Goal: Navigation & Orientation: Find specific page/section

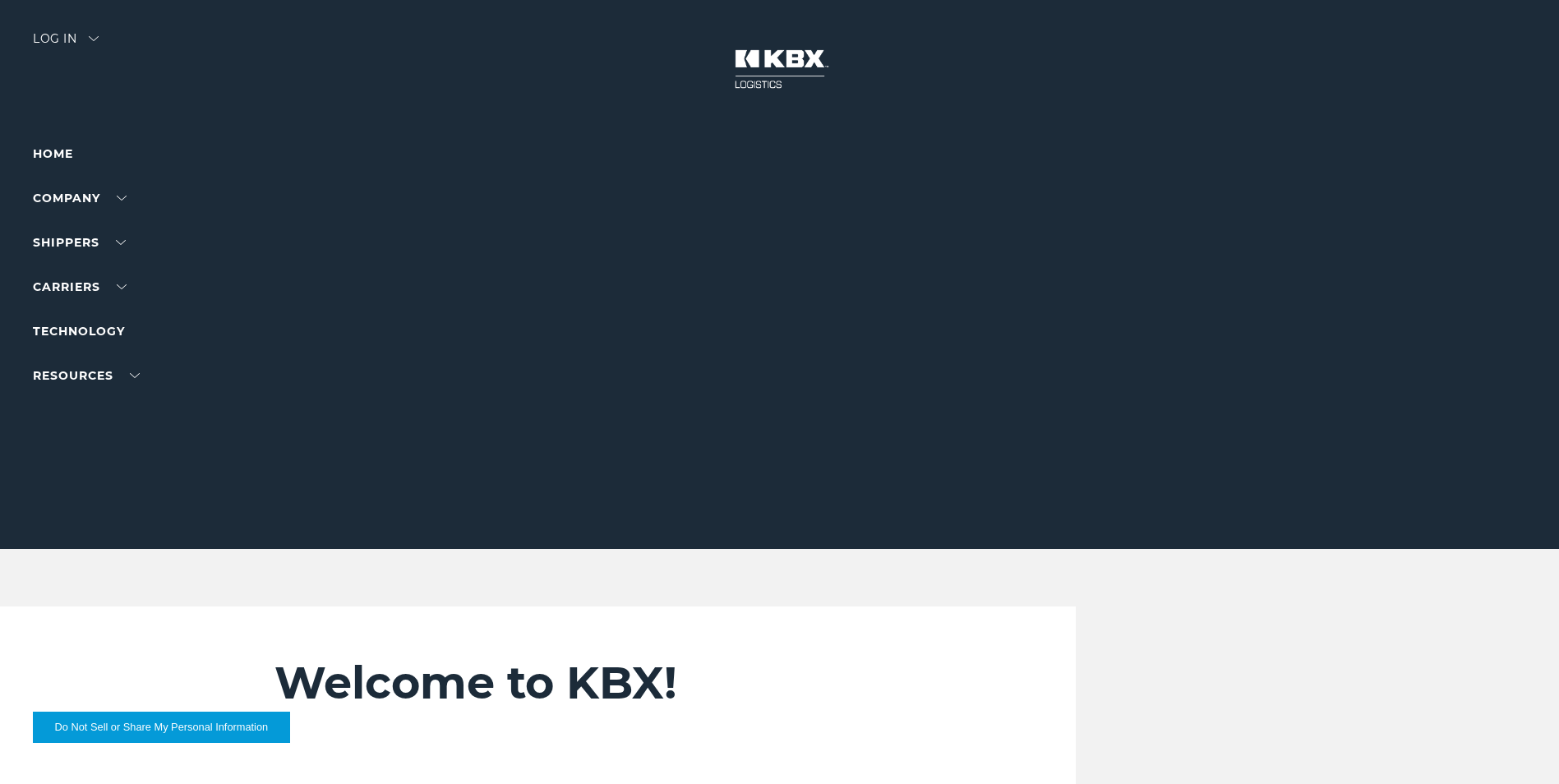
click at [71, 39] on div "Log in" at bounding box center [66, 45] width 66 height 23
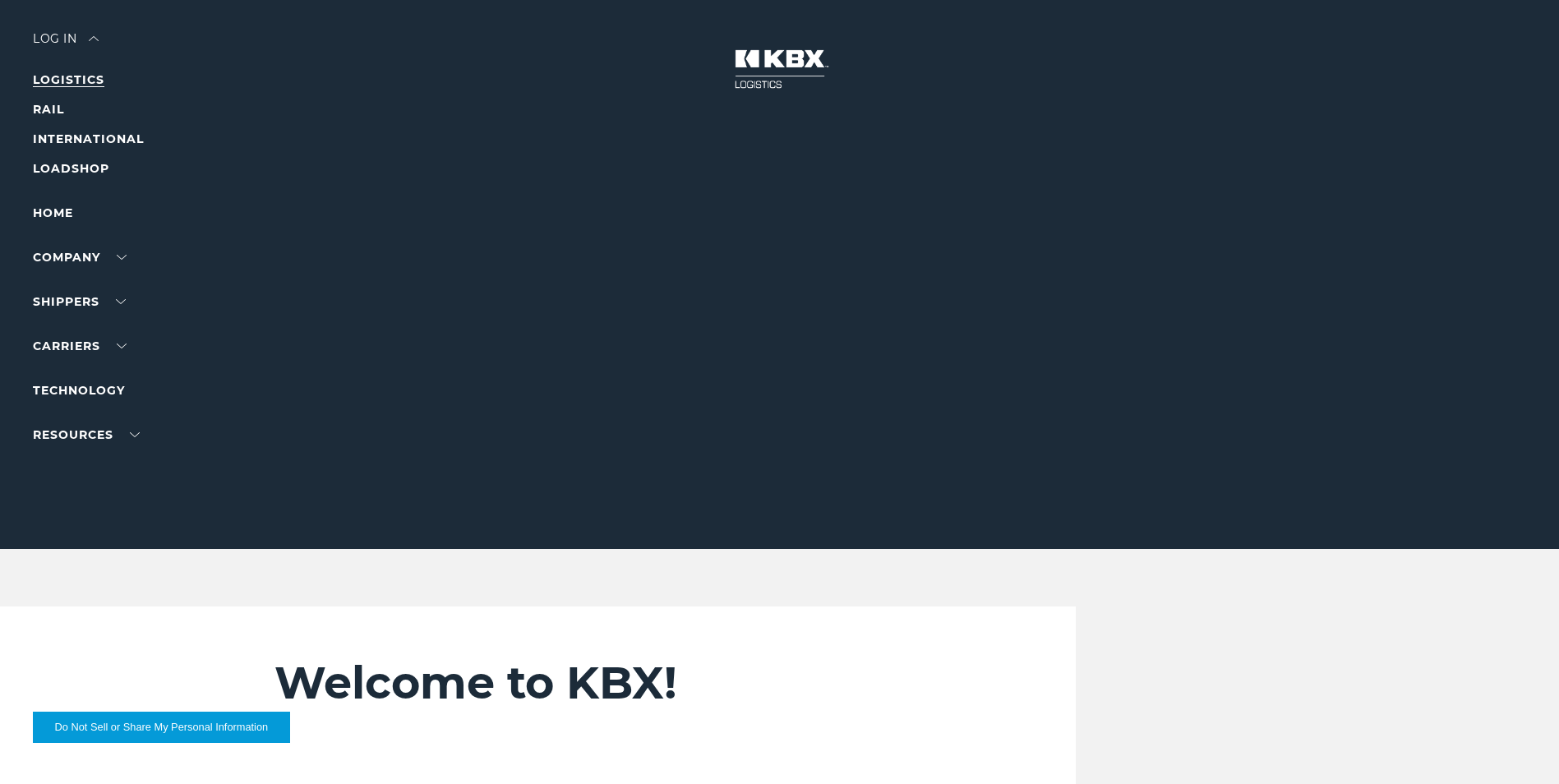
click at [64, 82] on link "LOGISTICS" at bounding box center [68, 79] width 71 height 14
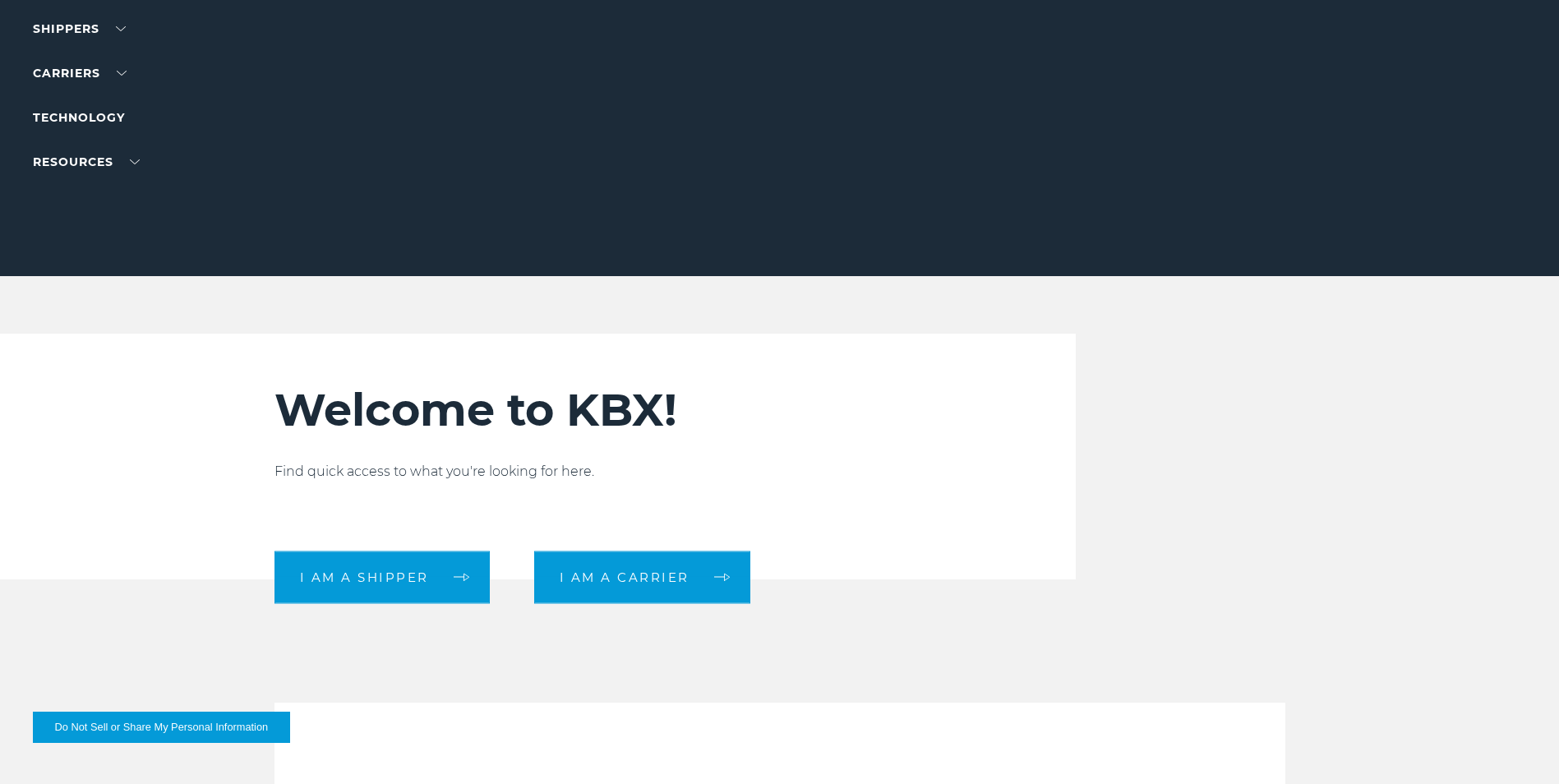
scroll to position [410, 0]
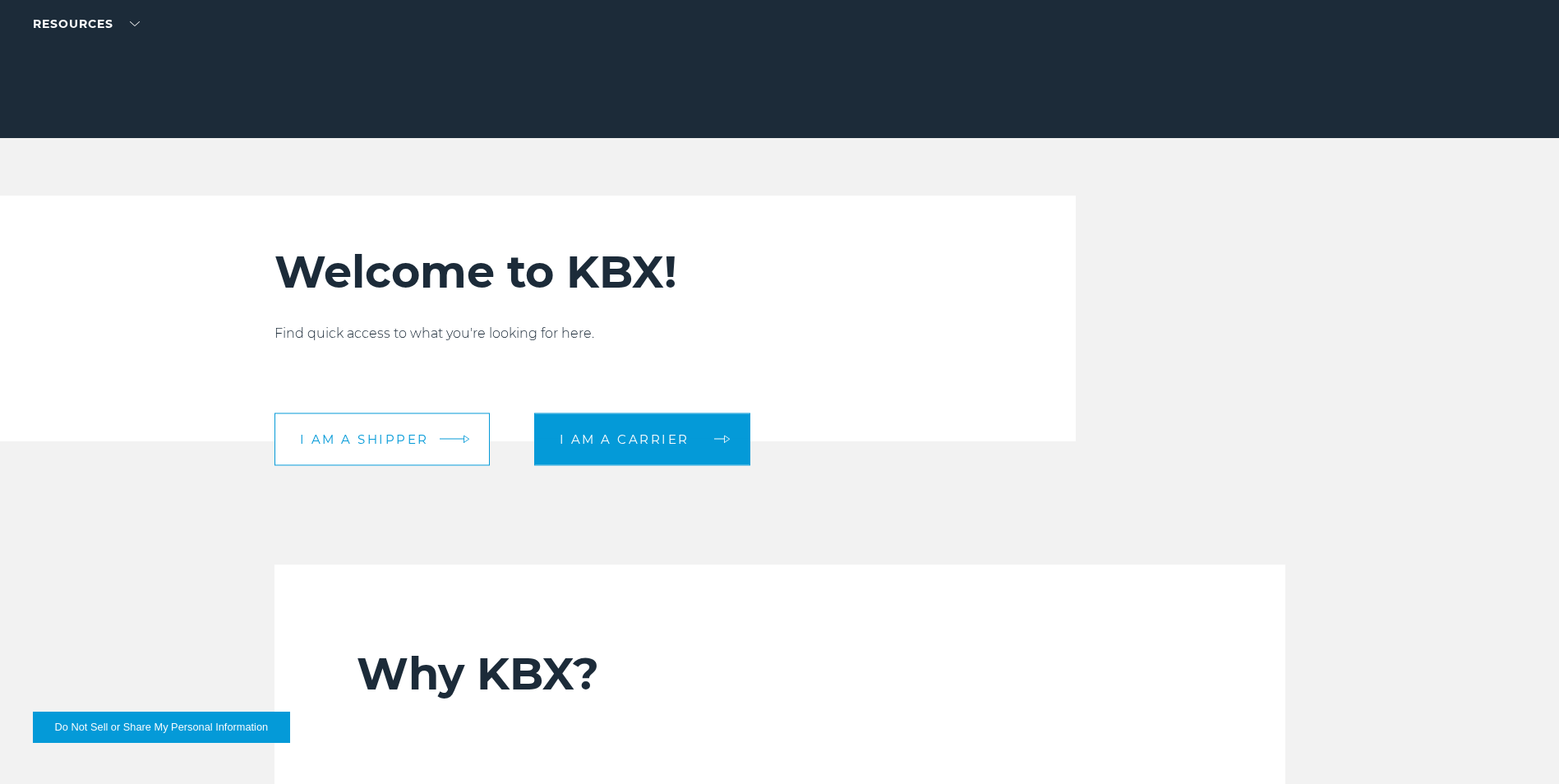
click at [410, 437] on span "I am a shipper" at bounding box center [364, 439] width 129 height 13
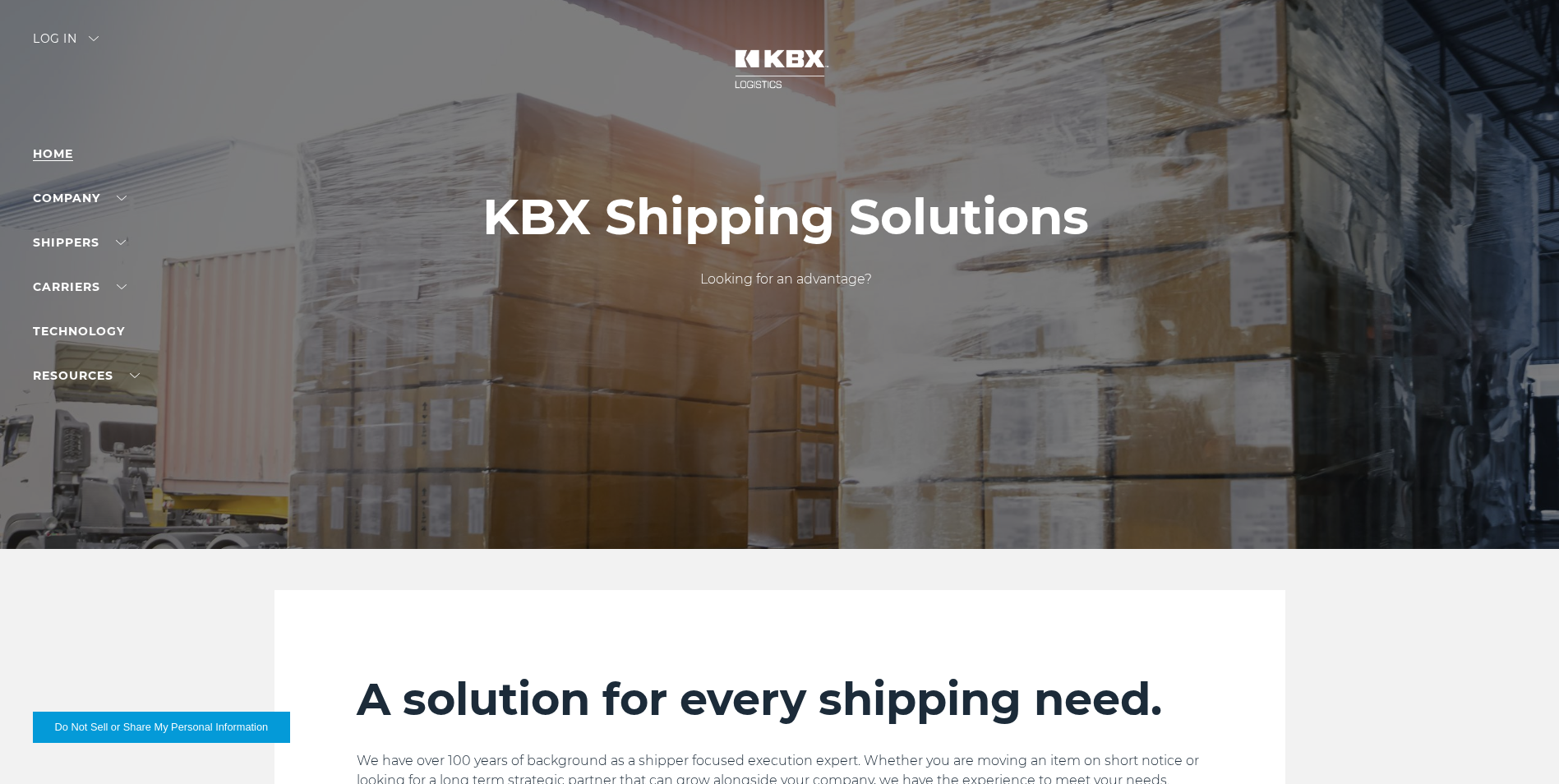
click at [60, 151] on link "Home" at bounding box center [53, 153] width 41 height 14
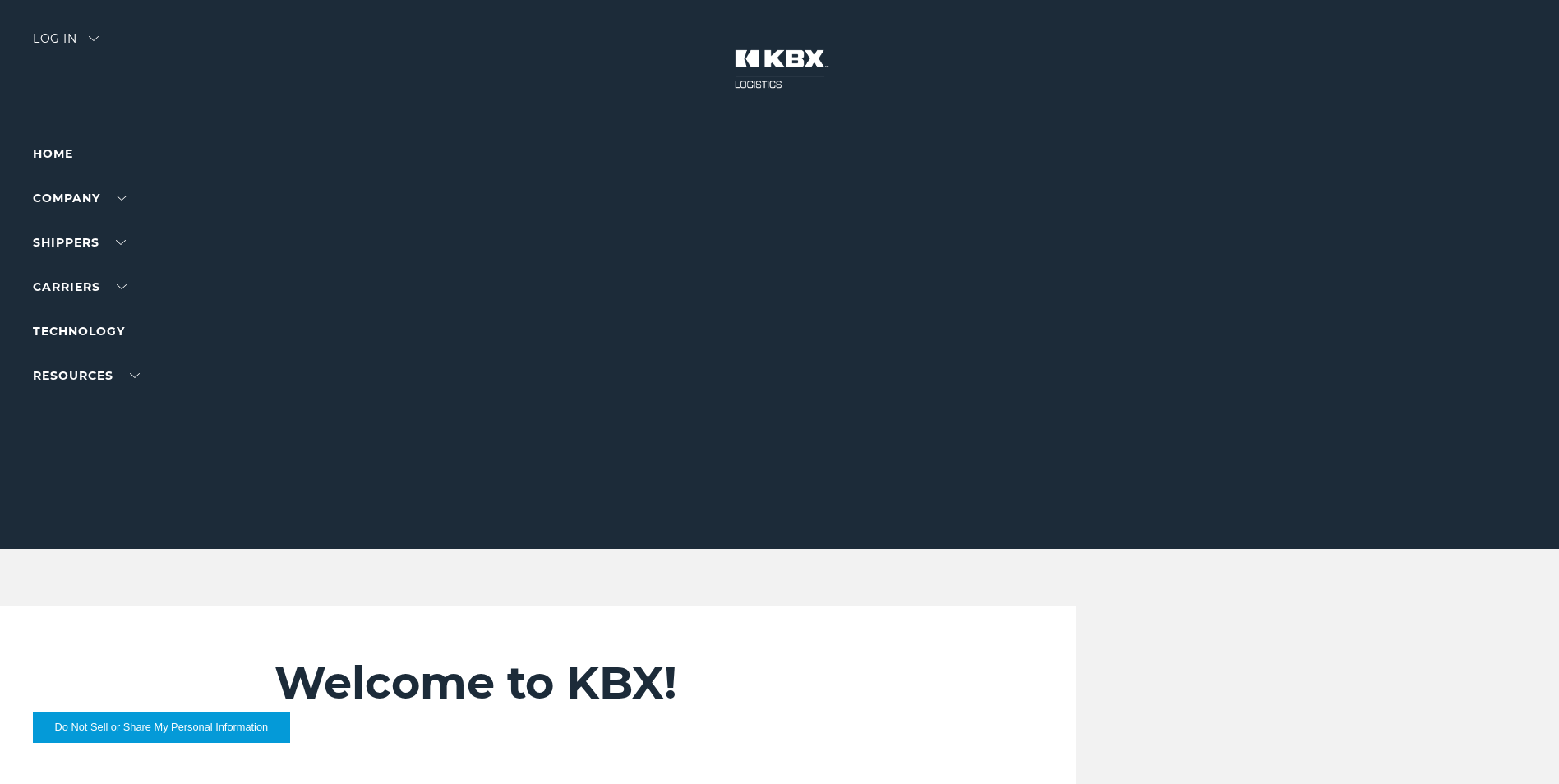
click at [95, 39] on img at bounding box center [94, 38] width 10 height 5
